Goal: Information Seeking & Learning: Check status

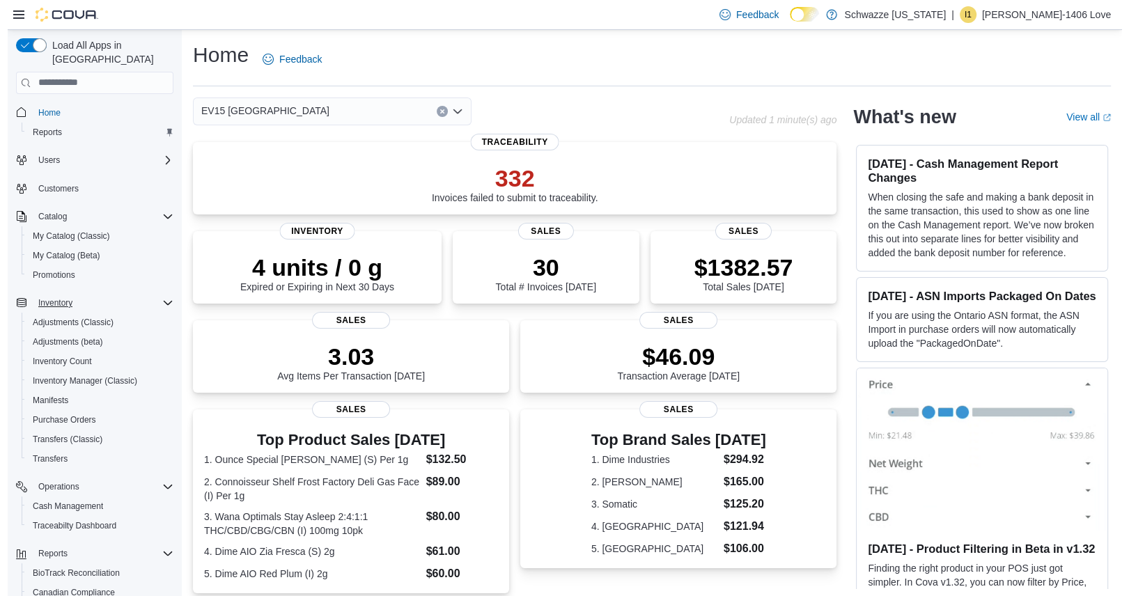
scroll to position [118, 0]
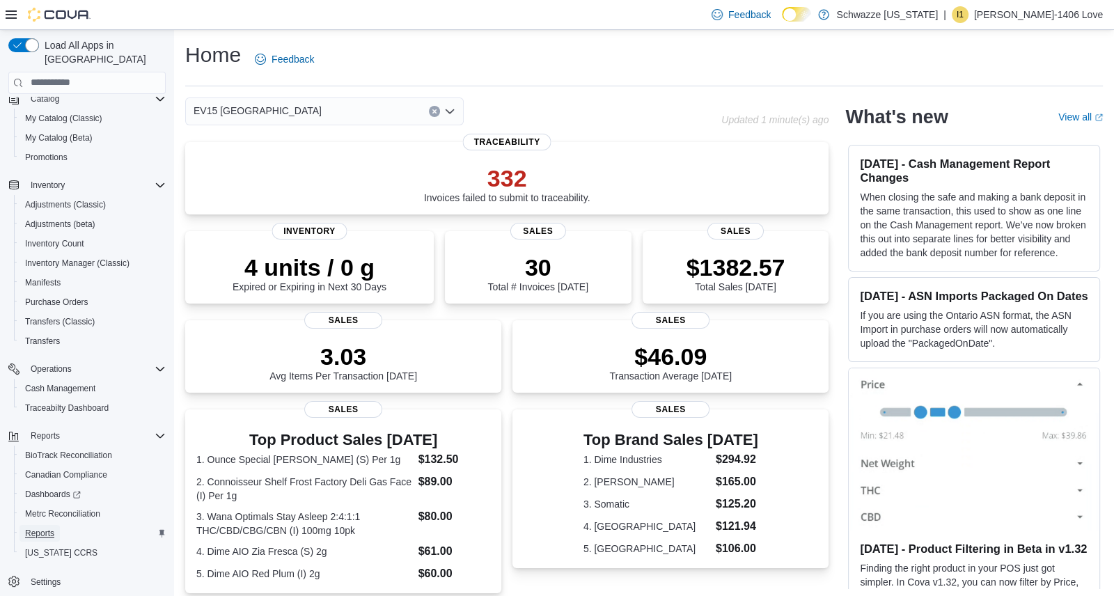
click at [43, 528] on span "Reports" at bounding box center [39, 533] width 29 height 11
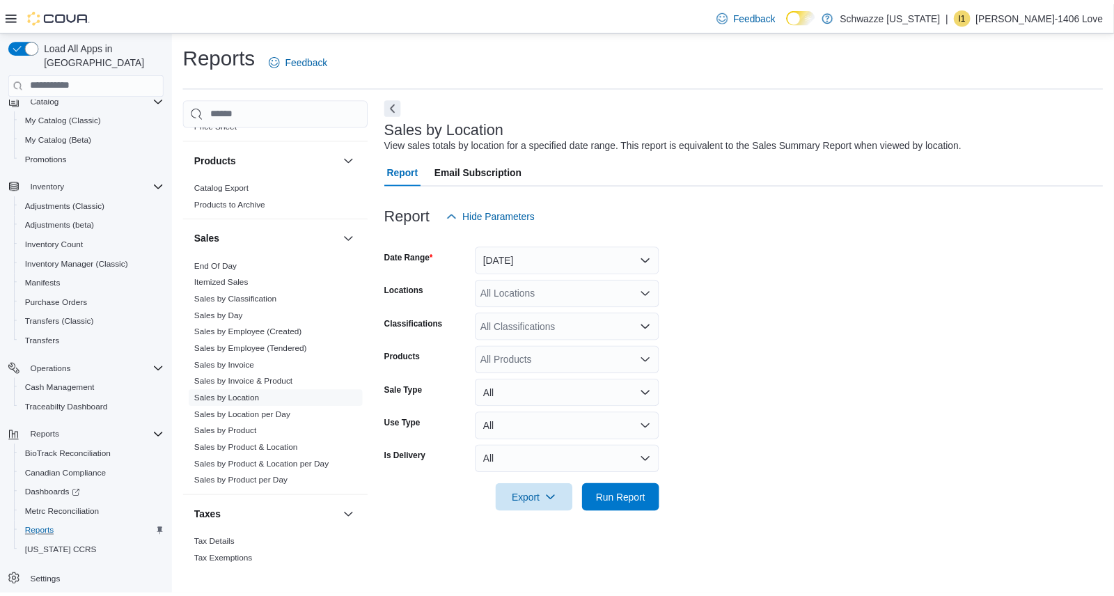
scroll to position [803, 0]
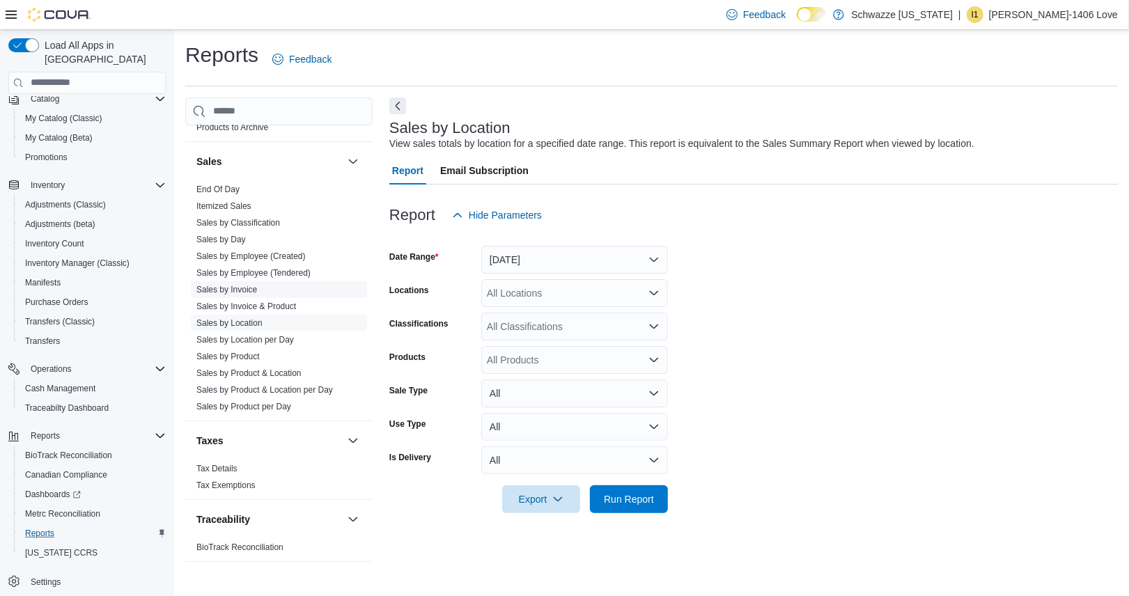
click at [246, 290] on link "Sales by Invoice" at bounding box center [226, 290] width 61 height 10
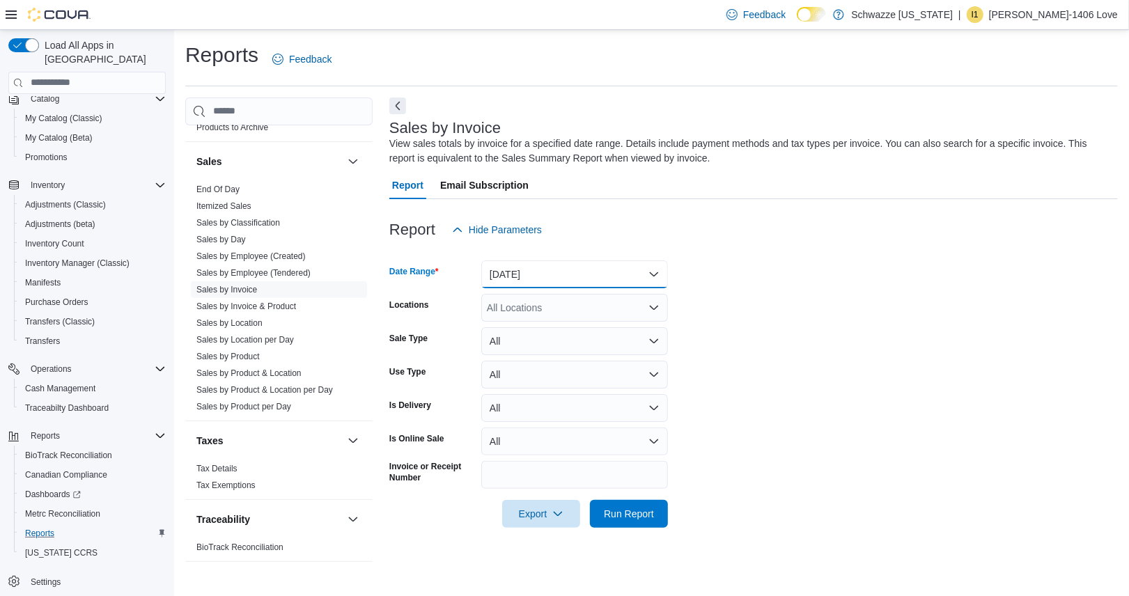
click at [622, 281] on button "[DATE]" at bounding box center [574, 274] width 187 height 28
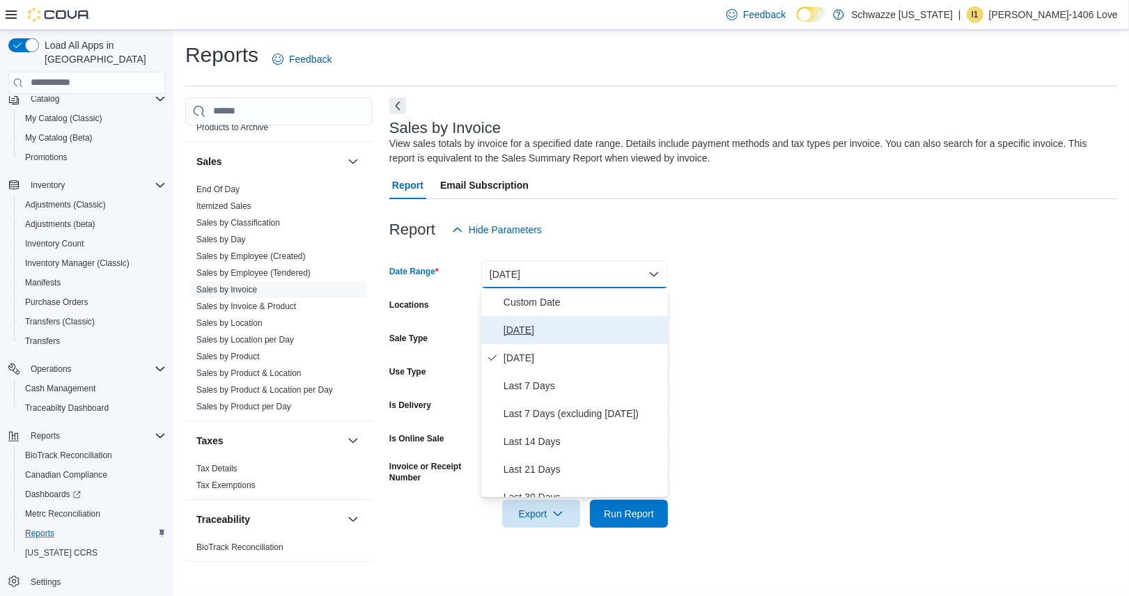
click at [592, 331] on span "[DATE]" at bounding box center [582, 330] width 159 height 17
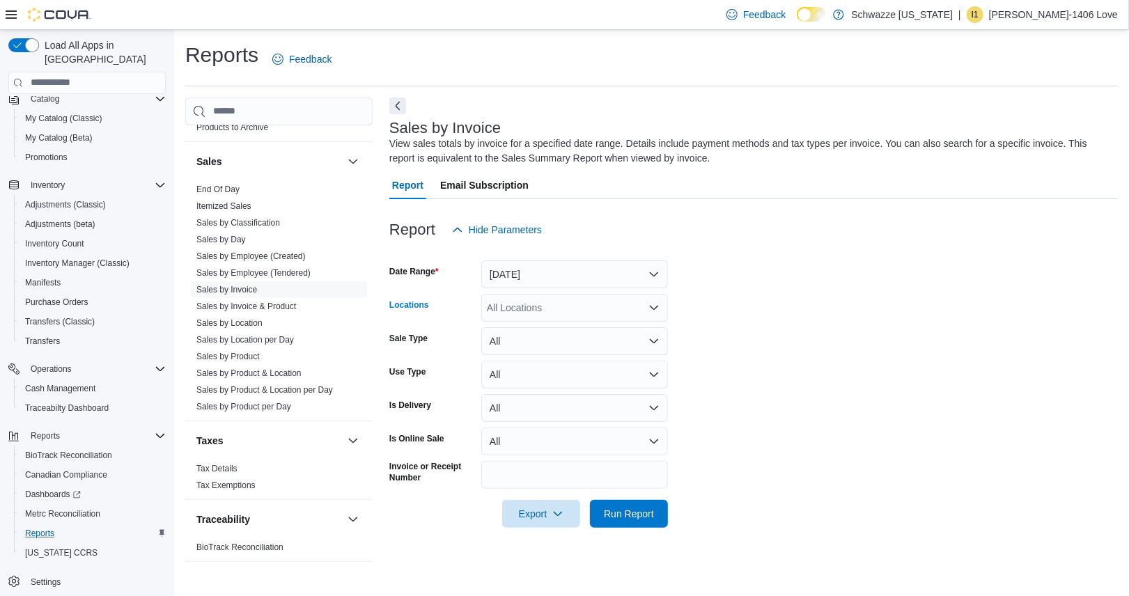
click at [604, 298] on div "All Locations" at bounding box center [574, 308] width 187 height 28
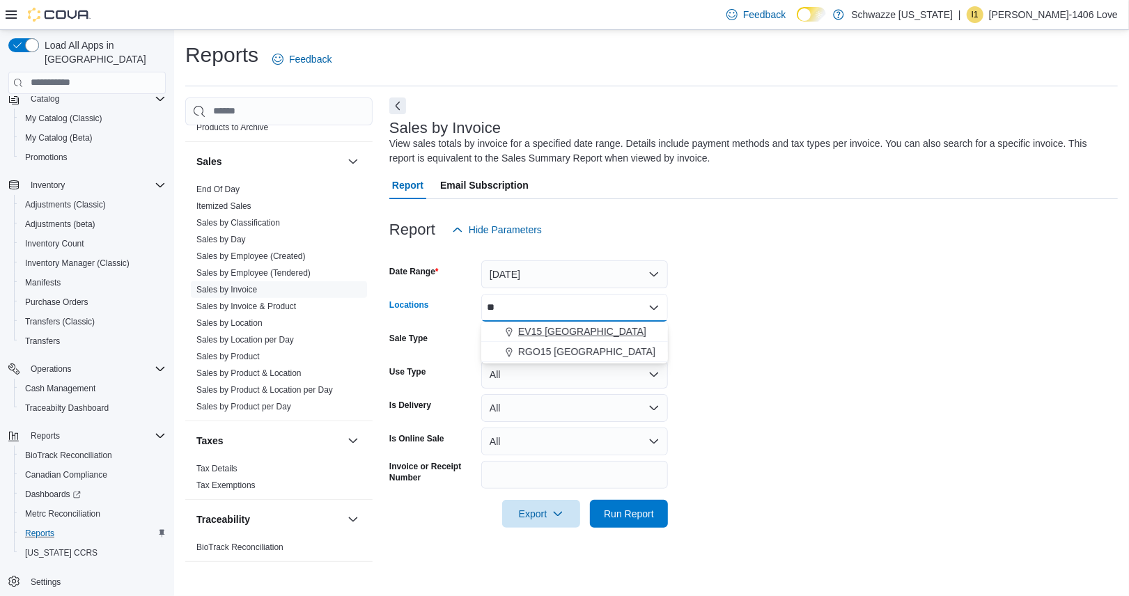
type input "**"
click at [620, 332] on div "EV15 [GEOGRAPHIC_DATA]" at bounding box center [574, 331] width 170 height 14
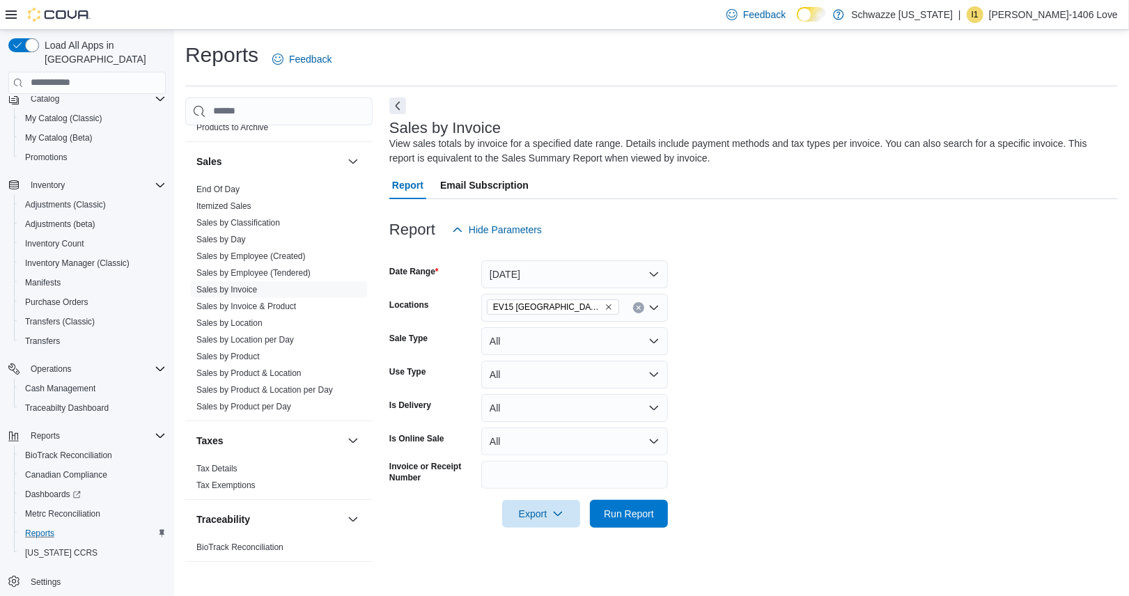
click at [771, 377] on form "Date Range [DATE] Locations EV15 [GEOGRAPHIC_DATA] North Sale Type All Use Type…" at bounding box center [753, 386] width 728 height 284
click at [616, 531] on div at bounding box center [753, 536] width 728 height 17
click at [616, 519] on span "Run Report" at bounding box center [629, 513] width 50 height 14
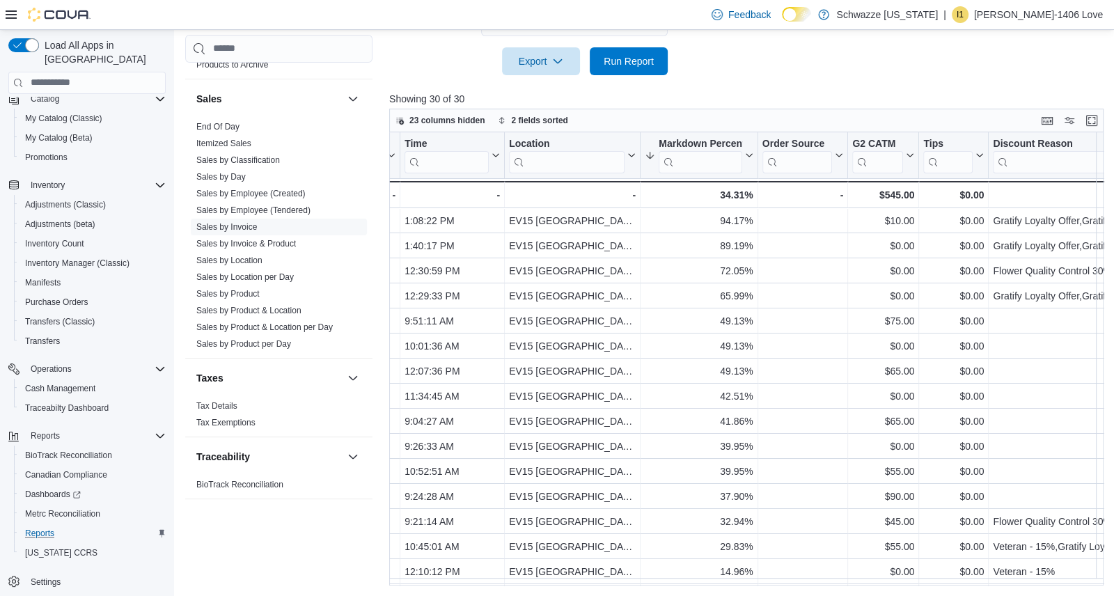
scroll to position [0, 554]
